Goal: Task Accomplishment & Management: Complete application form

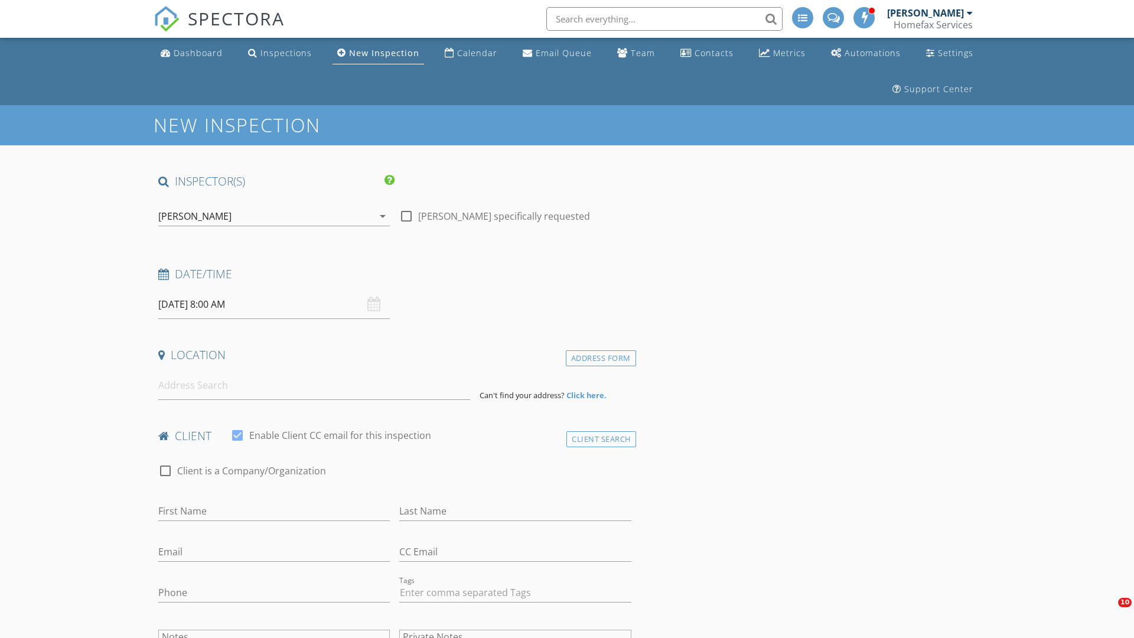
click at [274, 304] on input "[DATE] 8:00 AM" at bounding box center [274, 304] width 232 height 29
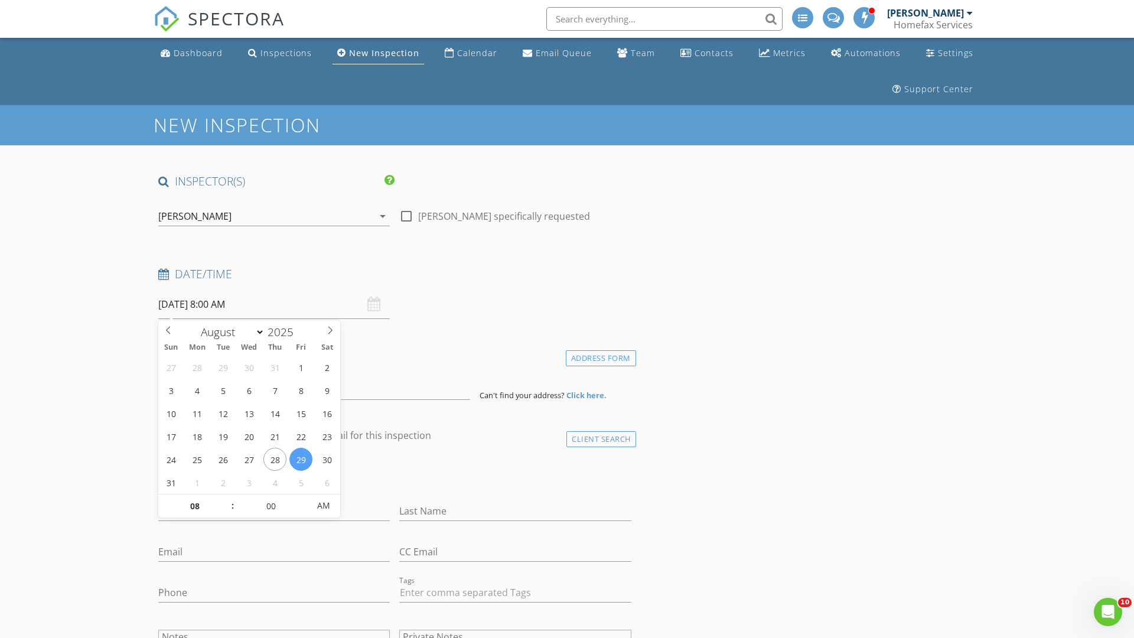
click at [285, 331] on input "2025" at bounding box center [284, 332] width 39 height 16
type input "2025"
click at [194, 506] on input "08" at bounding box center [194, 507] width 73 height 24
click at [271, 505] on input "00" at bounding box center [271, 506] width 73 height 24
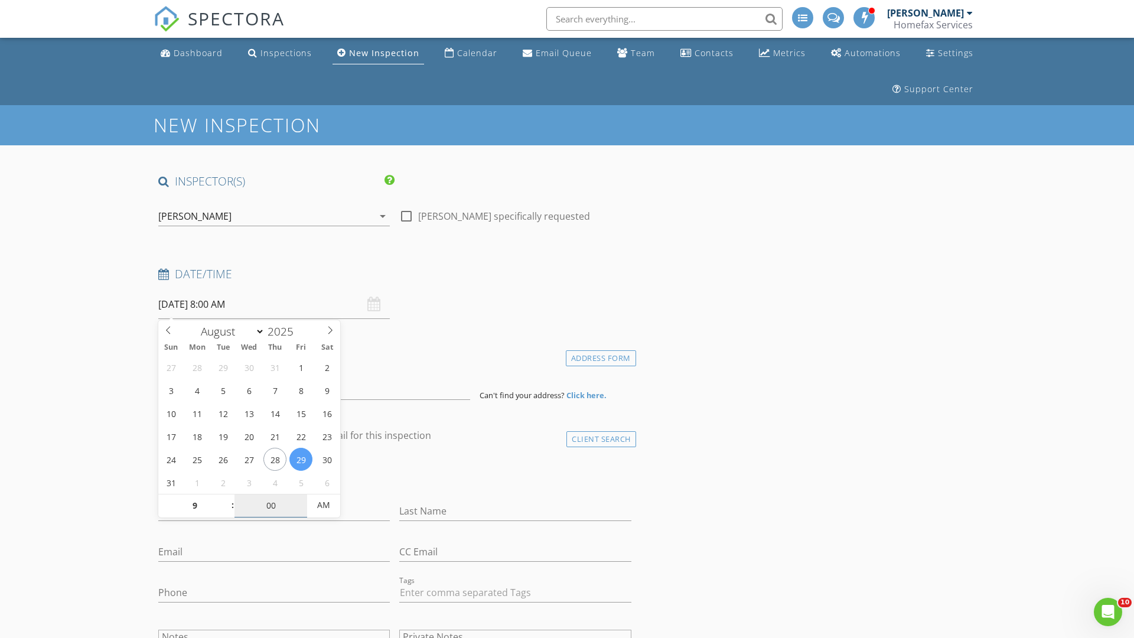
type input "09"
type input "08/29/2025 9:00 AM"
type input "00"
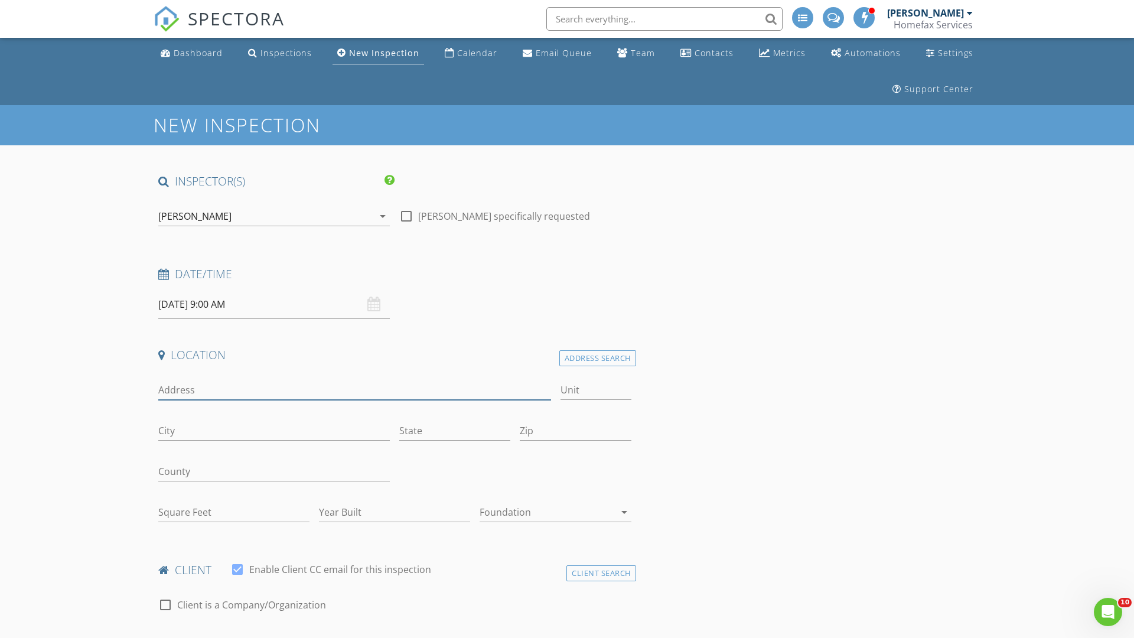
click at [355, 390] on input "Address" at bounding box center [354, 390] width 393 height 19
type input "345 Quinlan Ave S"
click at [596, 390] on input "Unit" at bounding box center [596, 390] width 71 height 19
click at [274, 431] on input "City" at bounding box center [274, 430] width 232 height 19
type input "Lakeland"
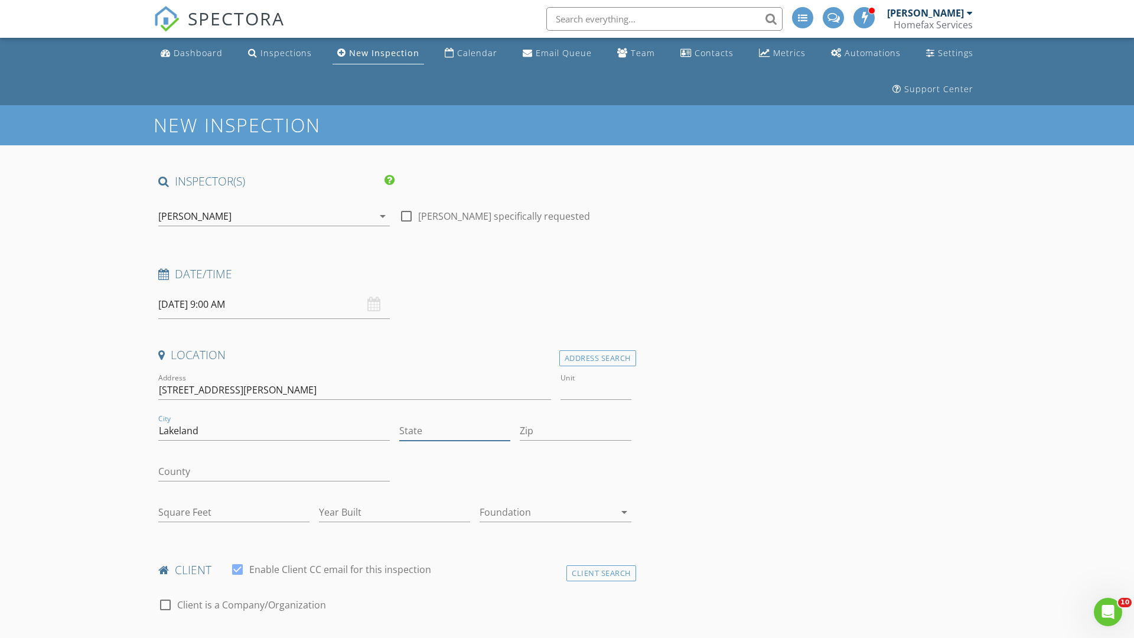
click at [455, 431] on input "State" at bounding box center [454, 430] width 111 height 19
type input "MN"
click at [576, 431] on input "Zip" at bounding box center [575, 430] width 111 height 19
type input "55043"
click at [274, 636] on input "First Name" at bounding box center [274, 645] width 232 height 19
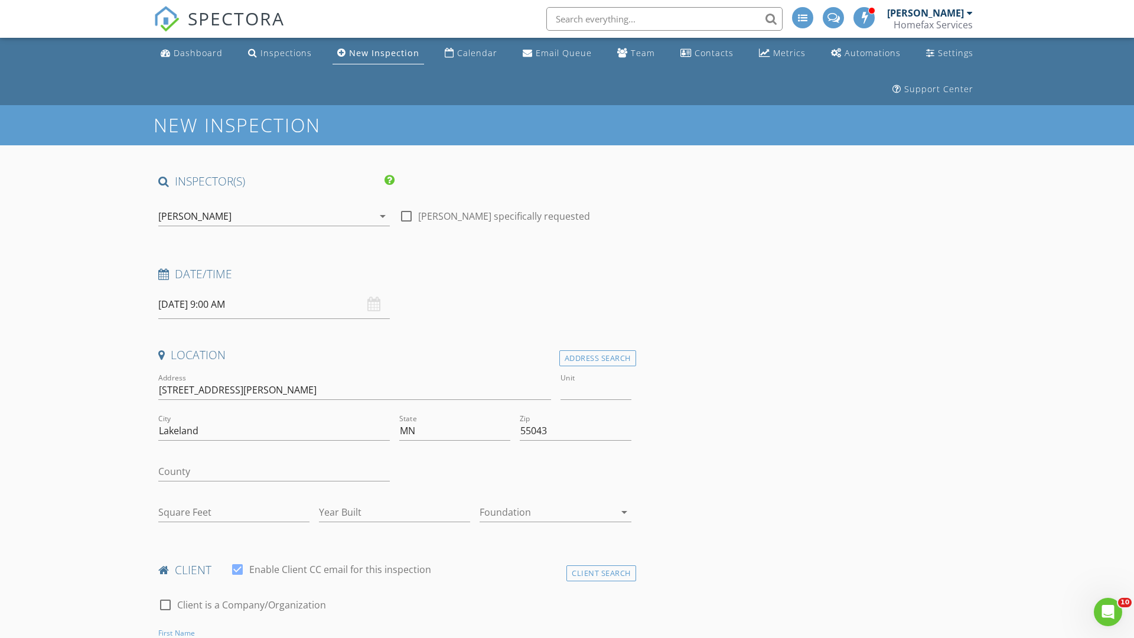
scroll to position [17, 0]
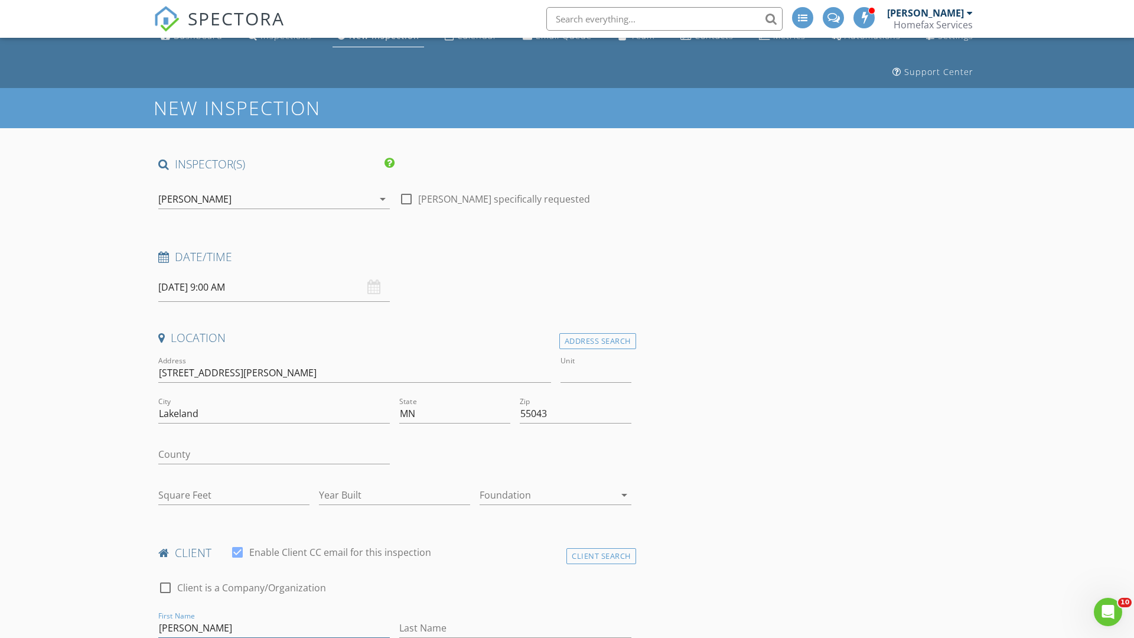
type input "Bert"
click at [515, 628] on input "Last Name" at bounding box center [515, 628] width 232 height 19
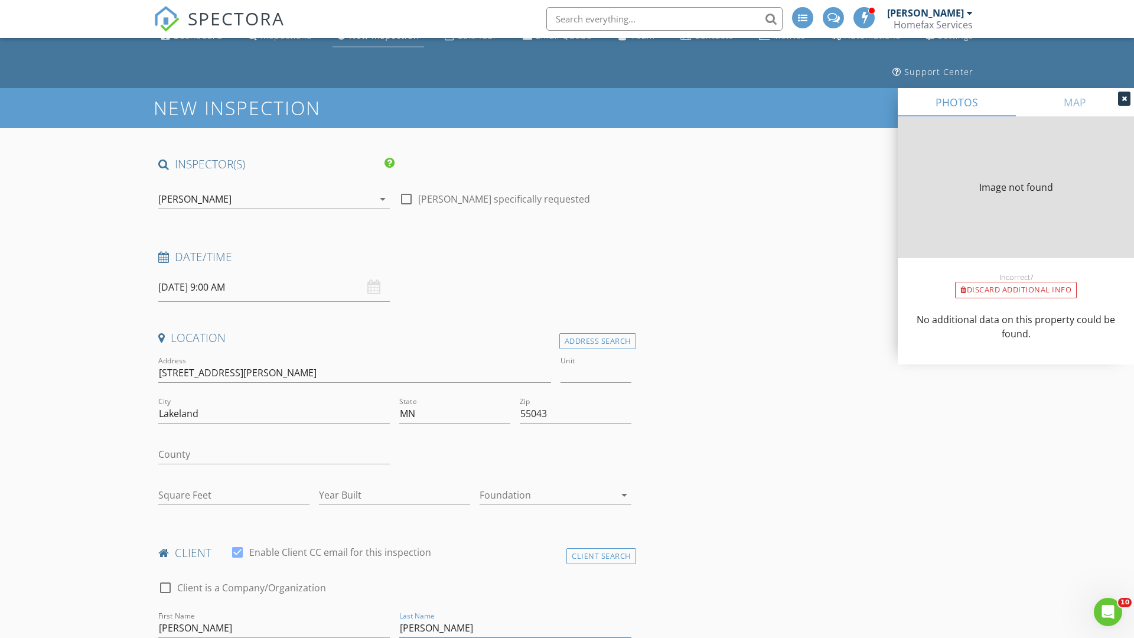
type input "Latuf"
type input "3350"
type input "1978"
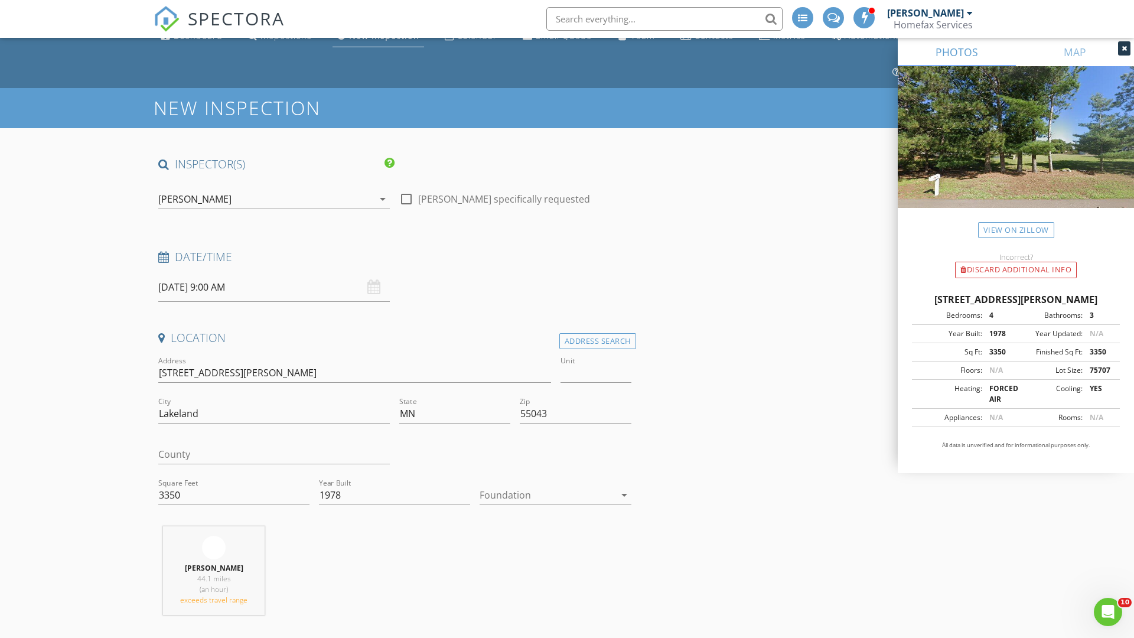
scroll to position [121, 0]
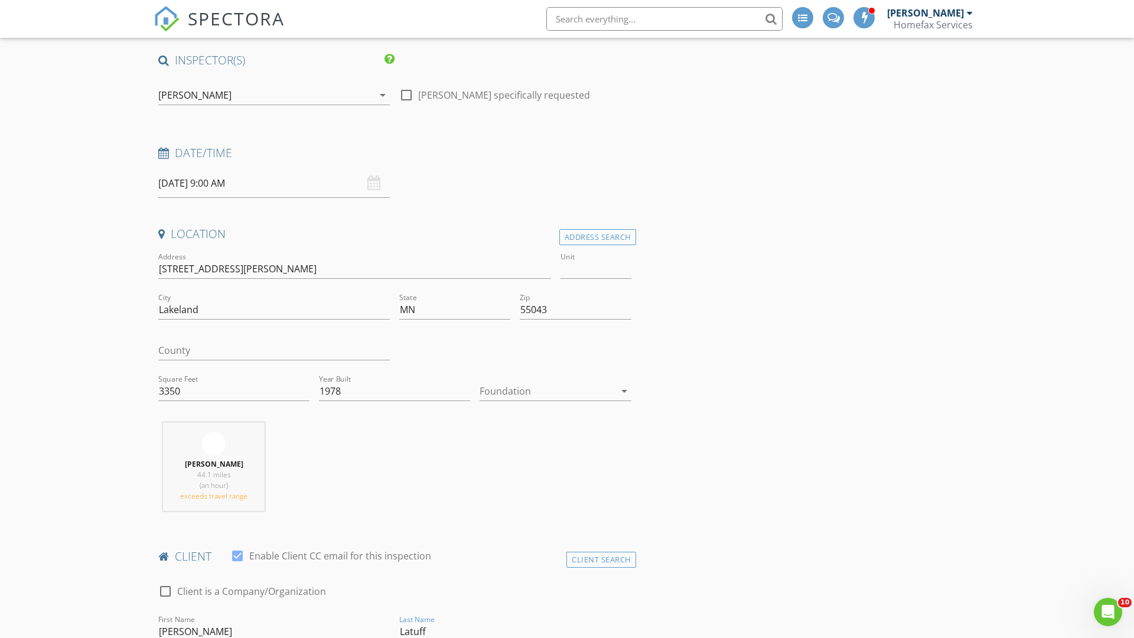
type input "Latuff"
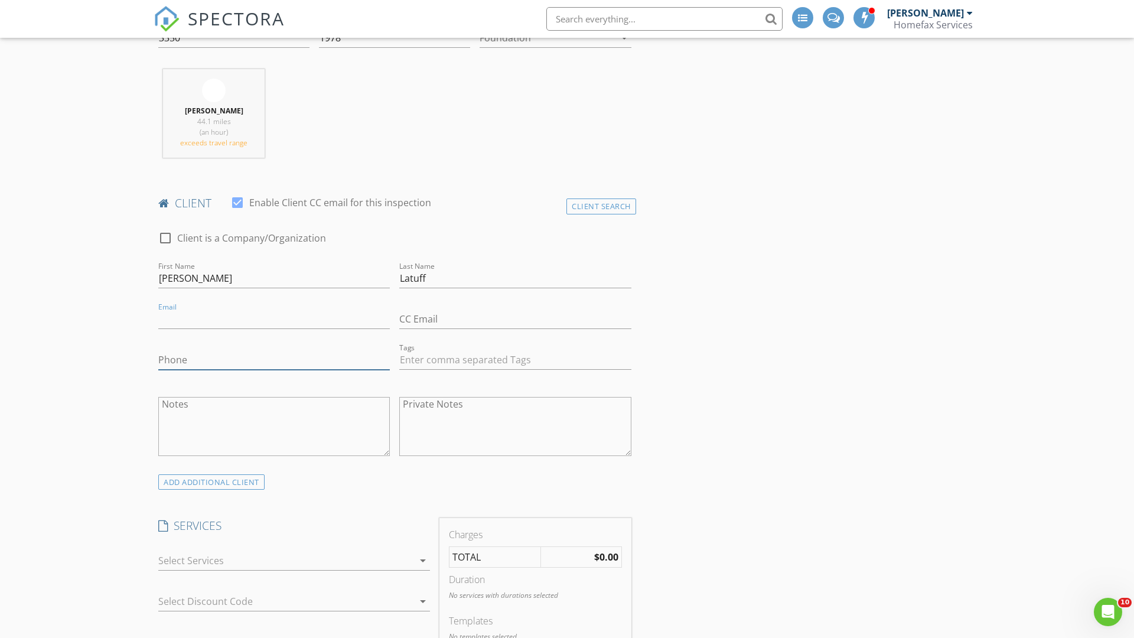
click at [274, 360] on input "Phone" at bounding box center [274, 359] width 232 height 19
type input "651-335-3027"
click at [286, 564] on div at bounding box center [285, 563] width 255 height 19
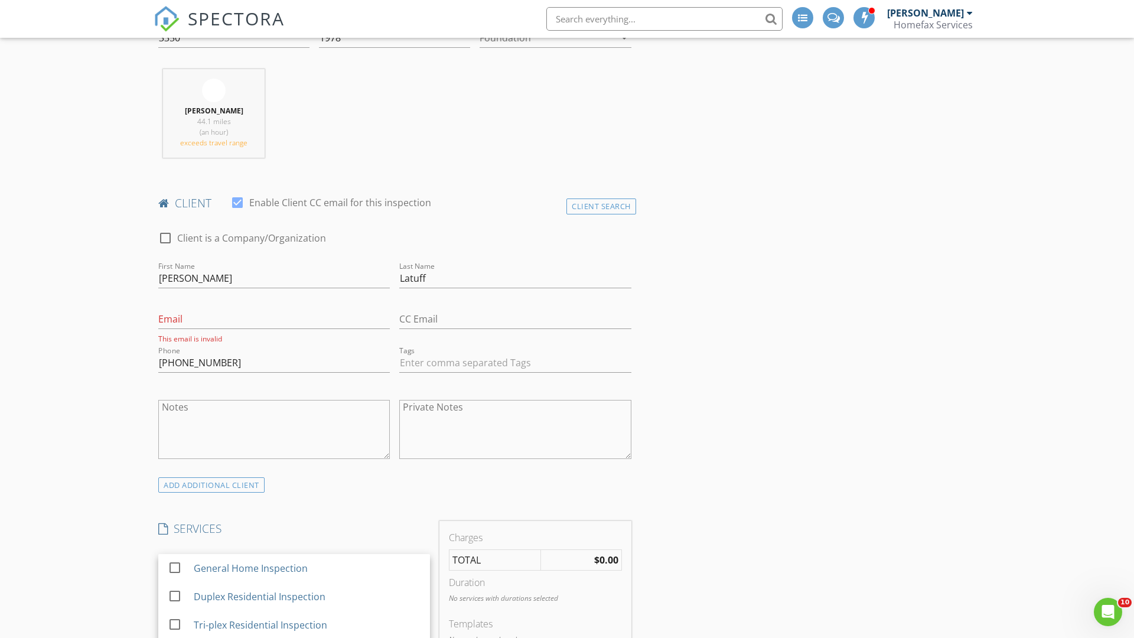
click at [307, 568] on div "General Home Inspection" at bounding box center [307, 569] width 227 height 24
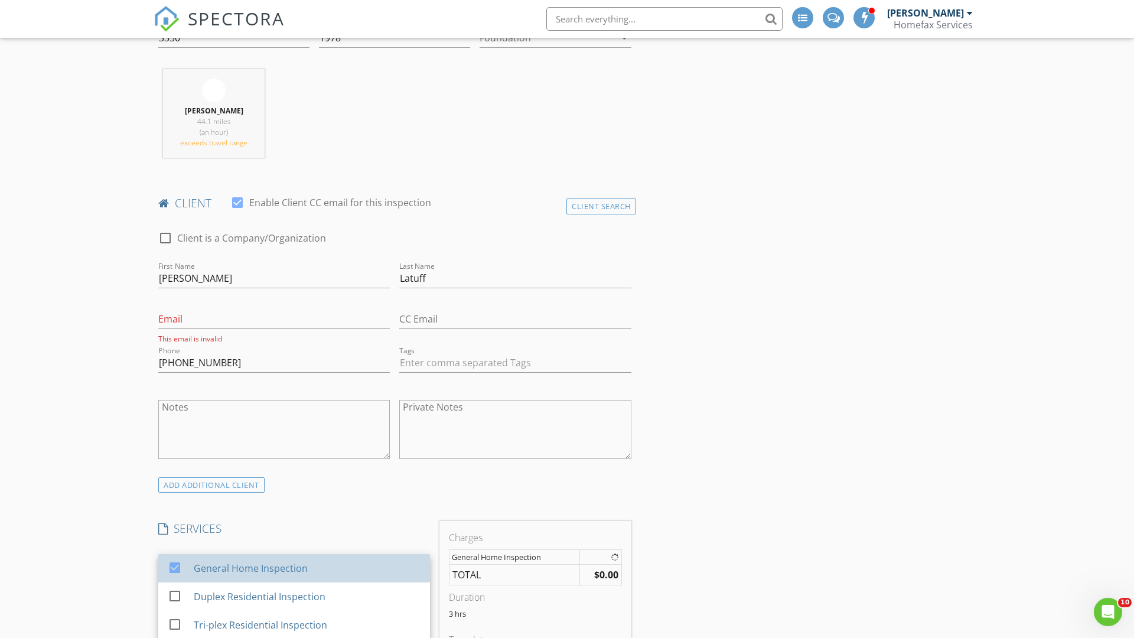
checkbox input "false"
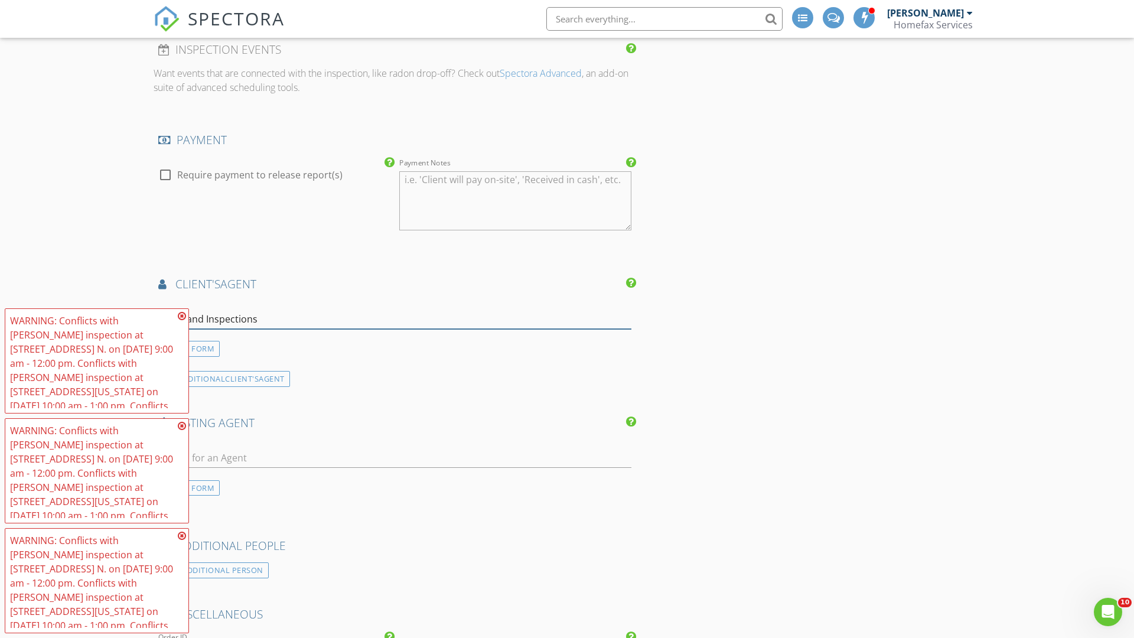
type input "Heartland Inspections*"
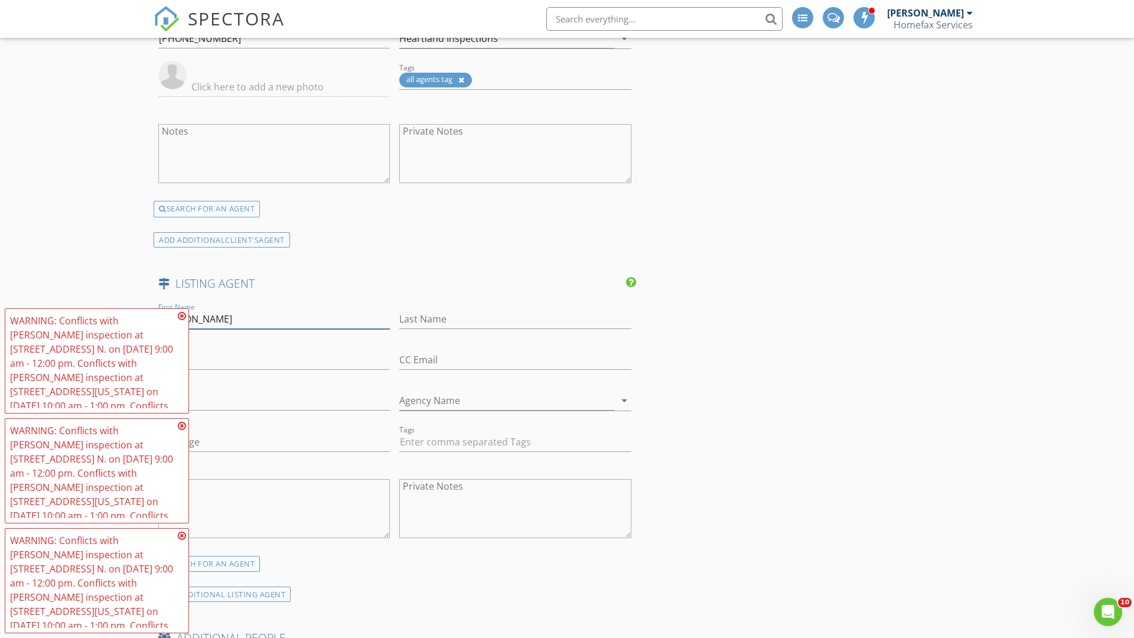
type input "Luke"
click at [515, 319] on input "text" at bounding box center [515, 319] width 232 height 19
type input "Weierke"
click at [274, 360] on input "text" at bounding box center [274, 359] width 232 height 19
type input "Lukeweierkerealtor@gmail.com"
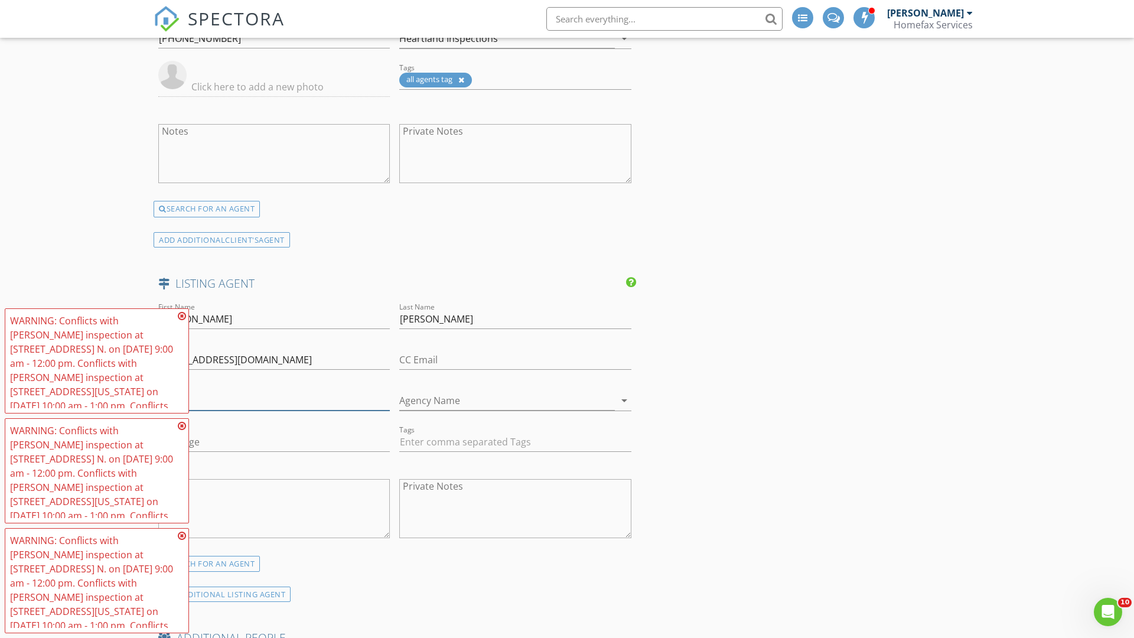
click at [274, 401] on input "text" at bounding box center [274, 400] width 232 height 19
type input "612-437-7979"
